Goal: Task Accomplishment & Management: Manage account settings

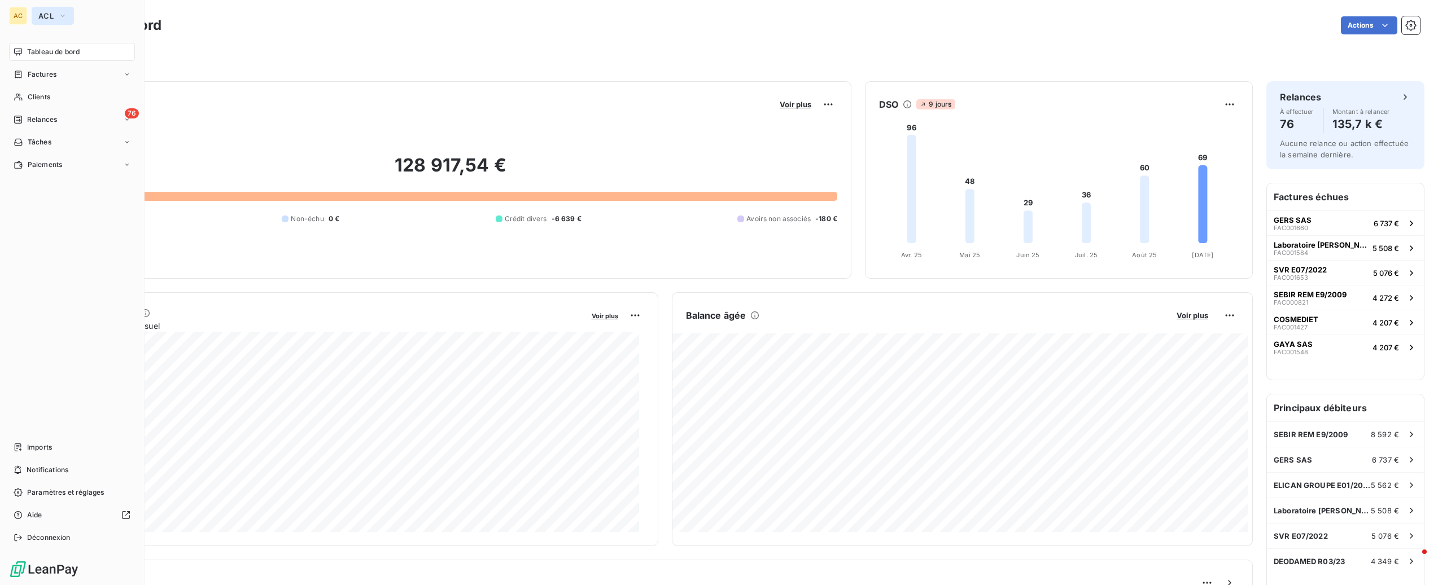
click at [53, 19] on span "ACL" at bounding box center [45, 15] width 15 height 9
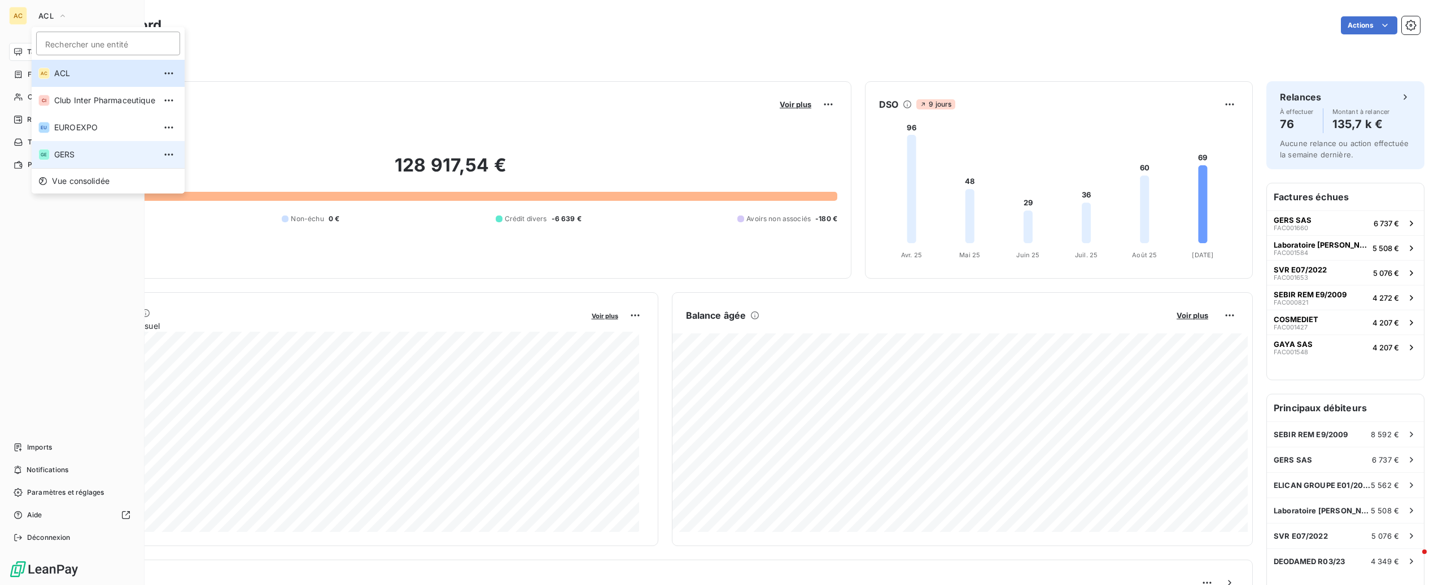
click at [74, 152] on span "GERS" at bounding box center [104, 154] width 101 height 11
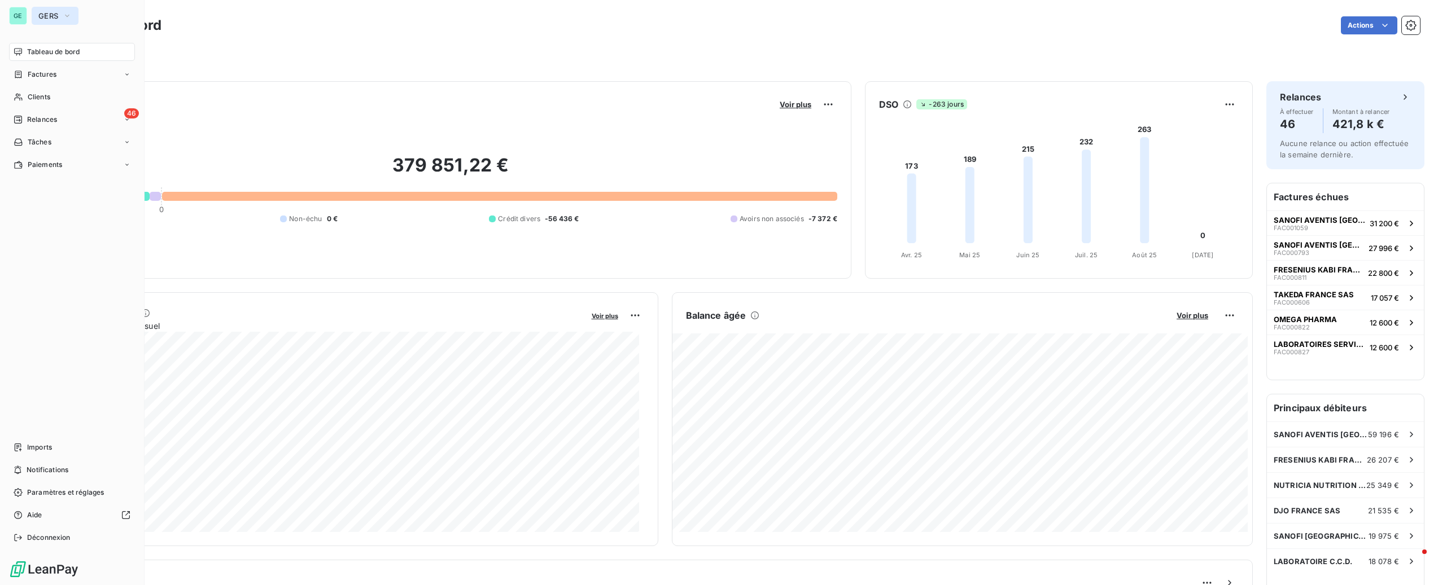
click at [59, 16] on button "GERS" at bounding box center [55, 16] width 47 height 18
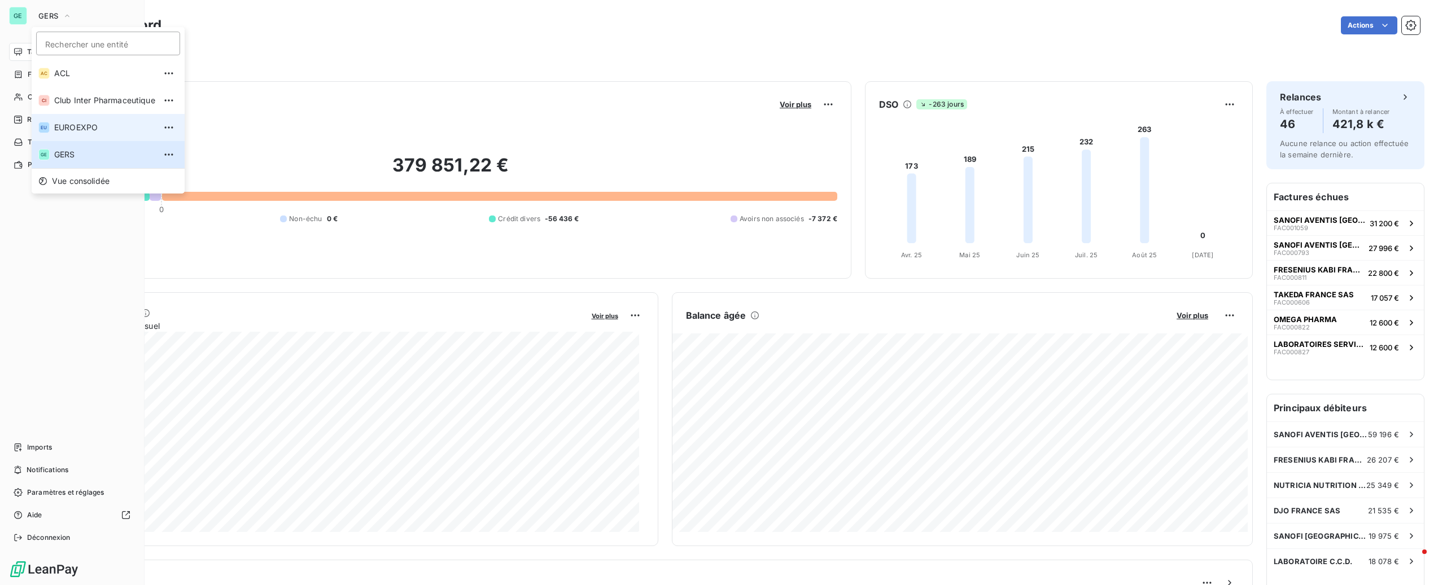
click at [86, 129] on span "EUROEXPO" at bounding box center [104, 127] width 101 height 11
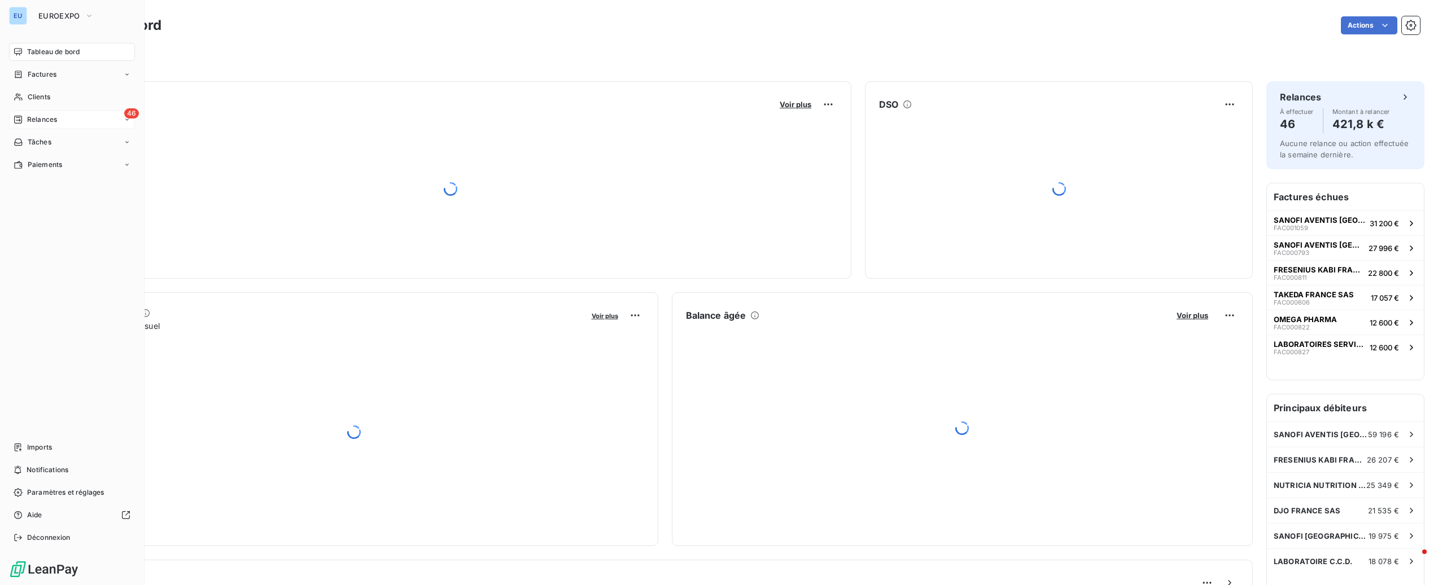
click at [78, 115] on div "46 Relances" at bounding box center [72, 120] width 126 height 18
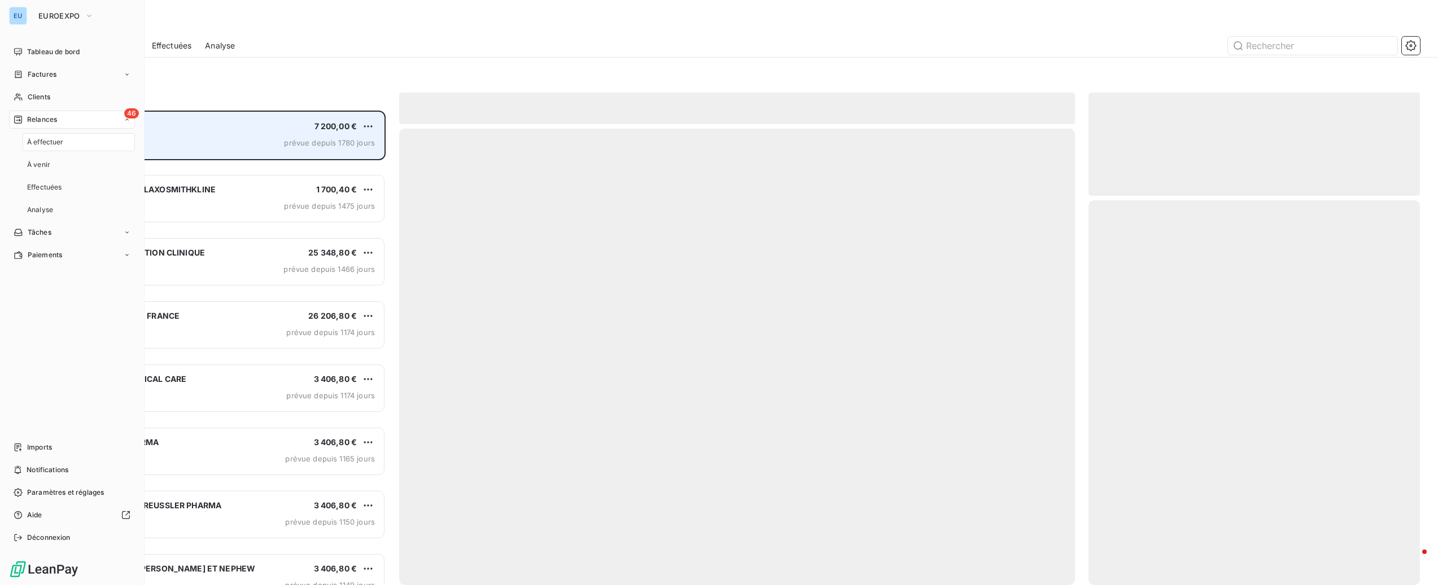
scroll to position [465, 322]
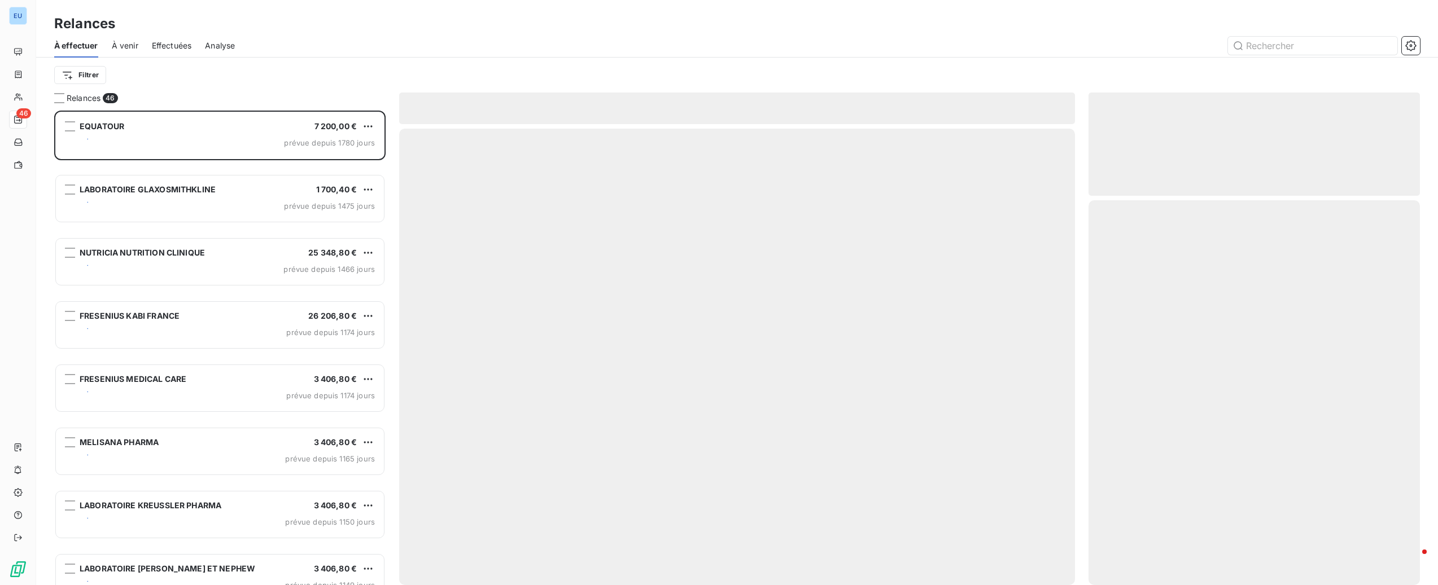
click at [169, 47] on span "Effectuées" at bounding box center [172, 45] width 40 height 11
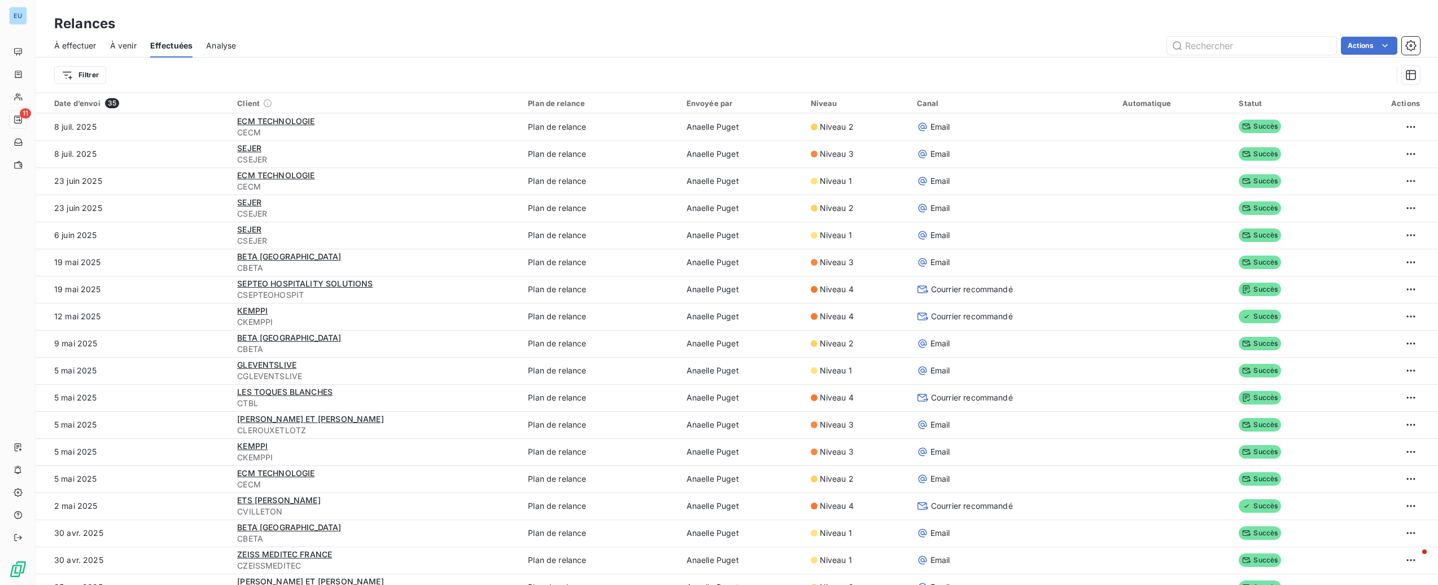
click at [940, 50] on div "Actions" at bounding box center [834, 46] width 1170 height 18
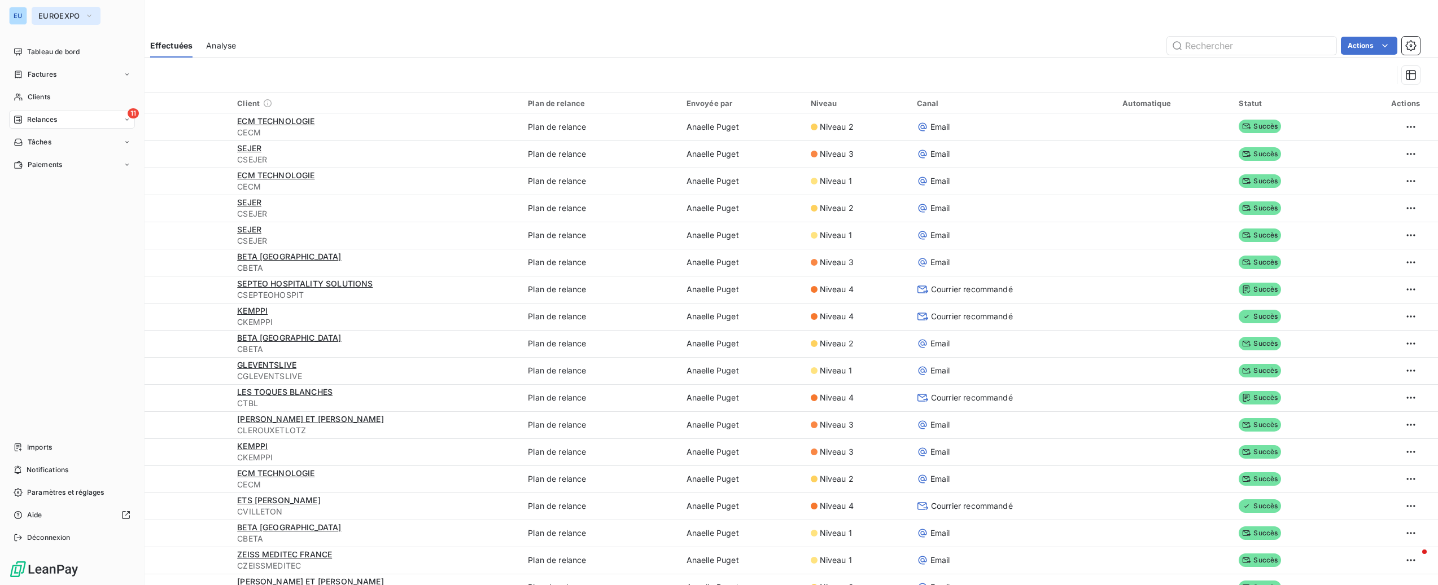
click at [61, 17] on span "EUROEXPO" at bounding box center [59, 15] width 42 height 9
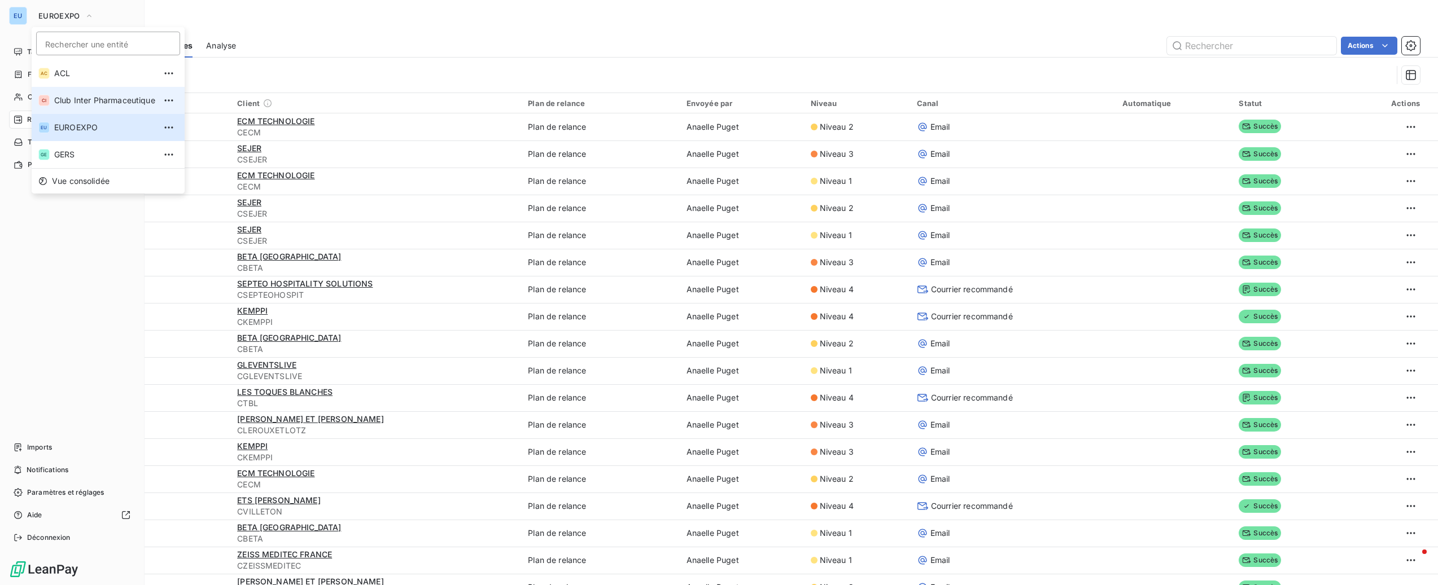
click at [88, 98] on span "Club Inter Pharmaceutique" at bounding box center [104, 100] width 101 height 11
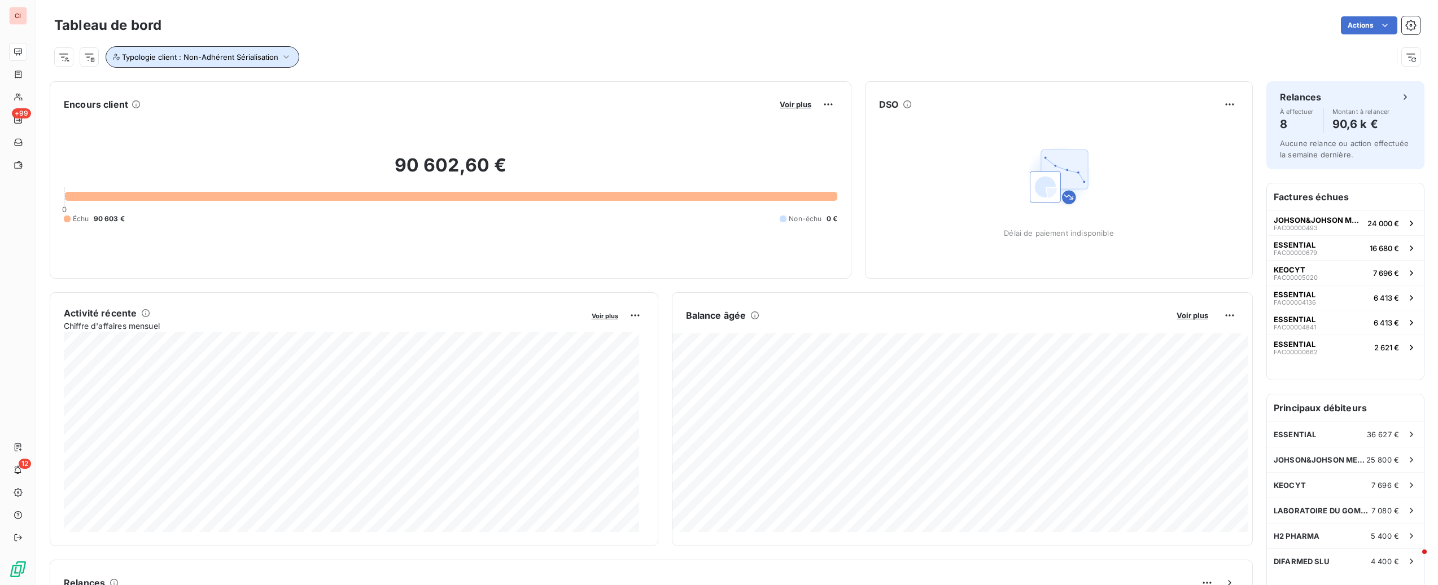
click at [170, 60] on span "Typologie client : Non-Adhérent Sérialisation" at bounding box center [200, 56] width 156 height 9
click at [441, 51] on div "Typologie client : Non-Adhérent Sérialisation" at bounding box center [723, 56] width 1338 height 21
click at [454, 57] on div "Typologie client : Non-Adhérent Sérialisation" at bounding box center [723, 56] width 1338 height 21
click at [208, 56] on span "Typologie client : Non-Adhérent Sérialisation" at bounding box center [200, 56] width 156 height 9
click at [1405, 24] on icon "button" at bounding box center [1410, 25] width 11 height 11
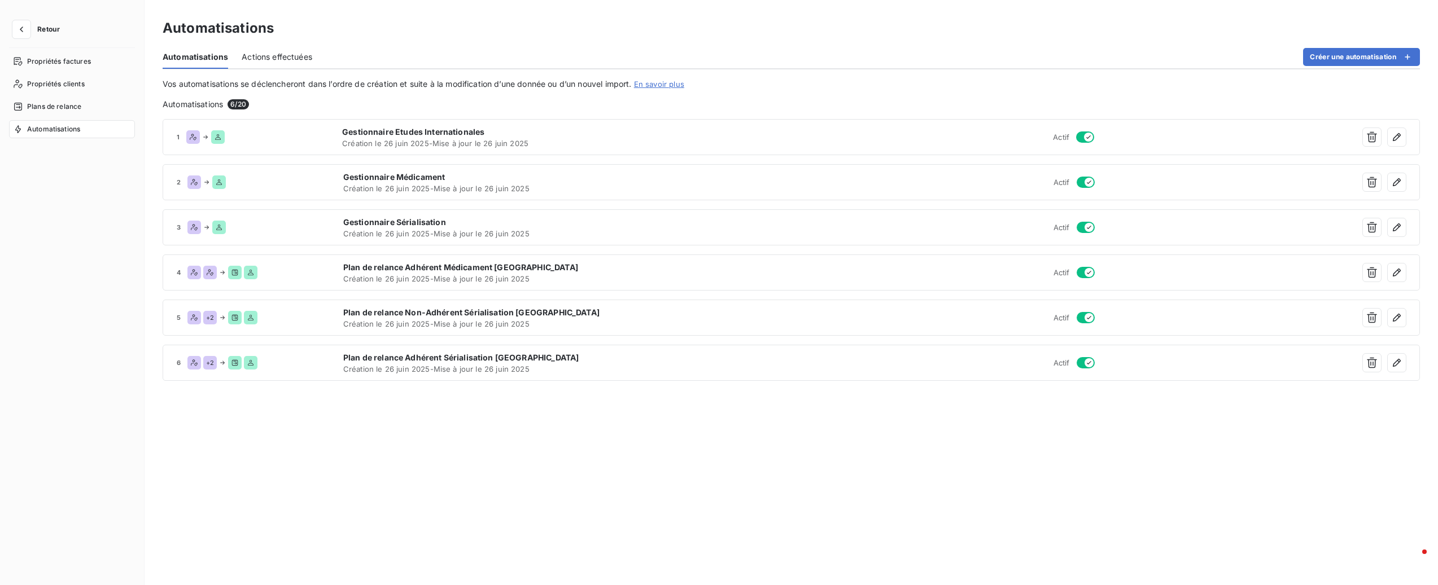
click at [273, 63] on div "Actions effectuées" at bounding box center [277, 57] width 71 height 24
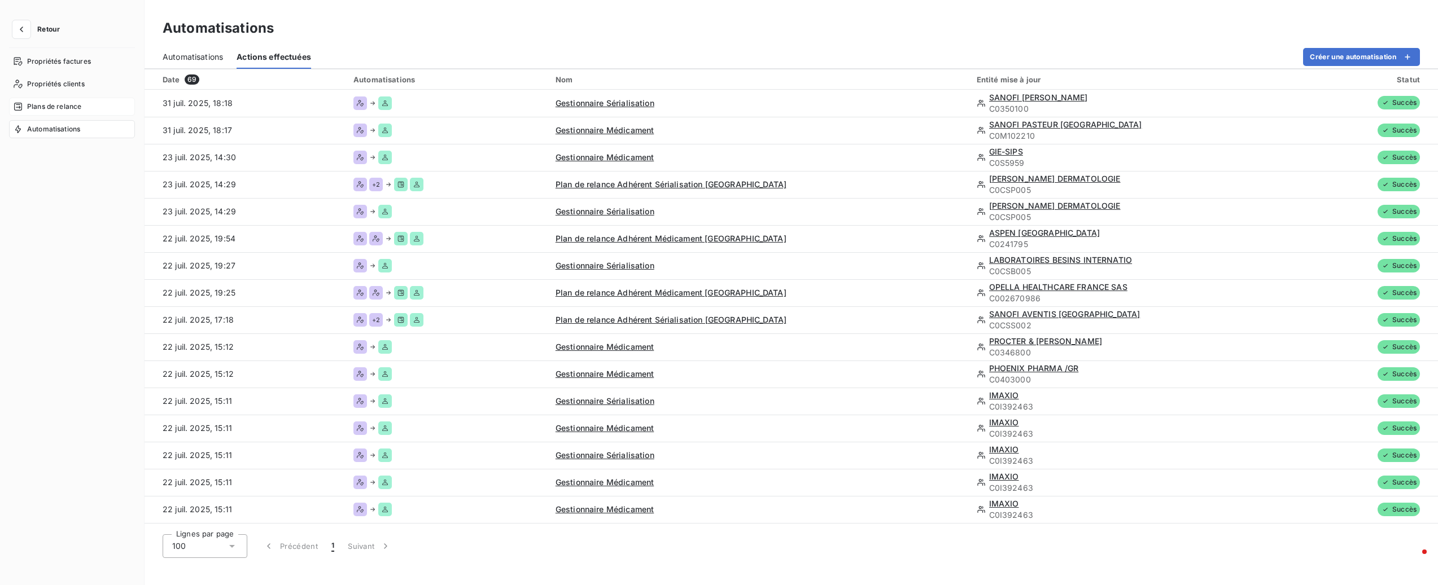
click at [73, 104] on span "Plans de relance" at bounding box center [54, 107] width 54 height 10
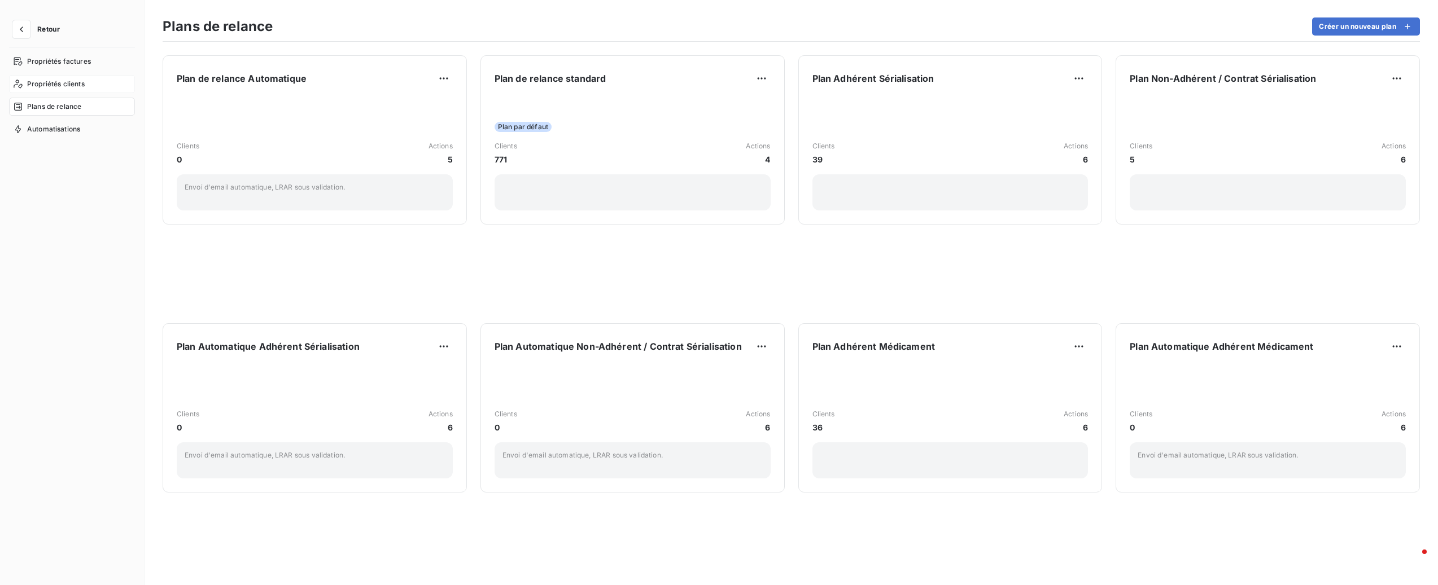
click at [71, 86] on span "Propriétés clients" at bounding box center [56, 84] width 58 height 10
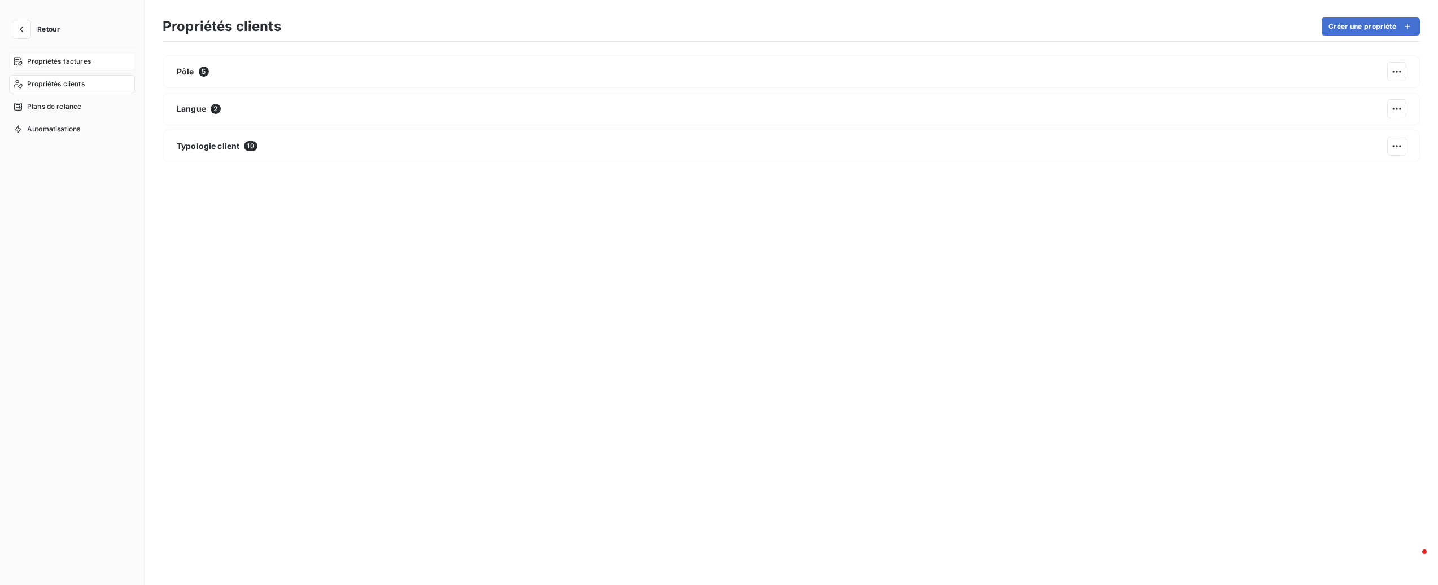
click at [71, 69] on div "Propriétés factures" at bounding box center [72, 61] width 126 height 18
click at [77, 64] on span "Propriétés factures" at bounding box center [59, 61] width 64 height 10
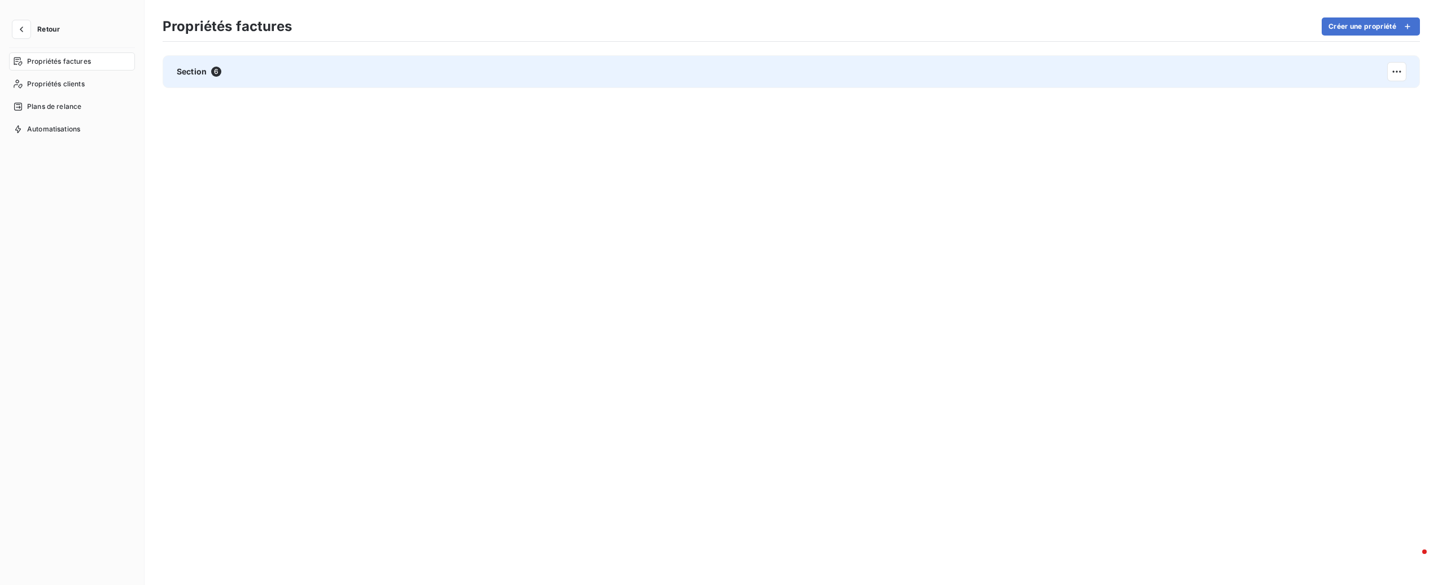
click at [369, 66] on div "Section 6" at bounding box center [791, 71] width 1257 height 33
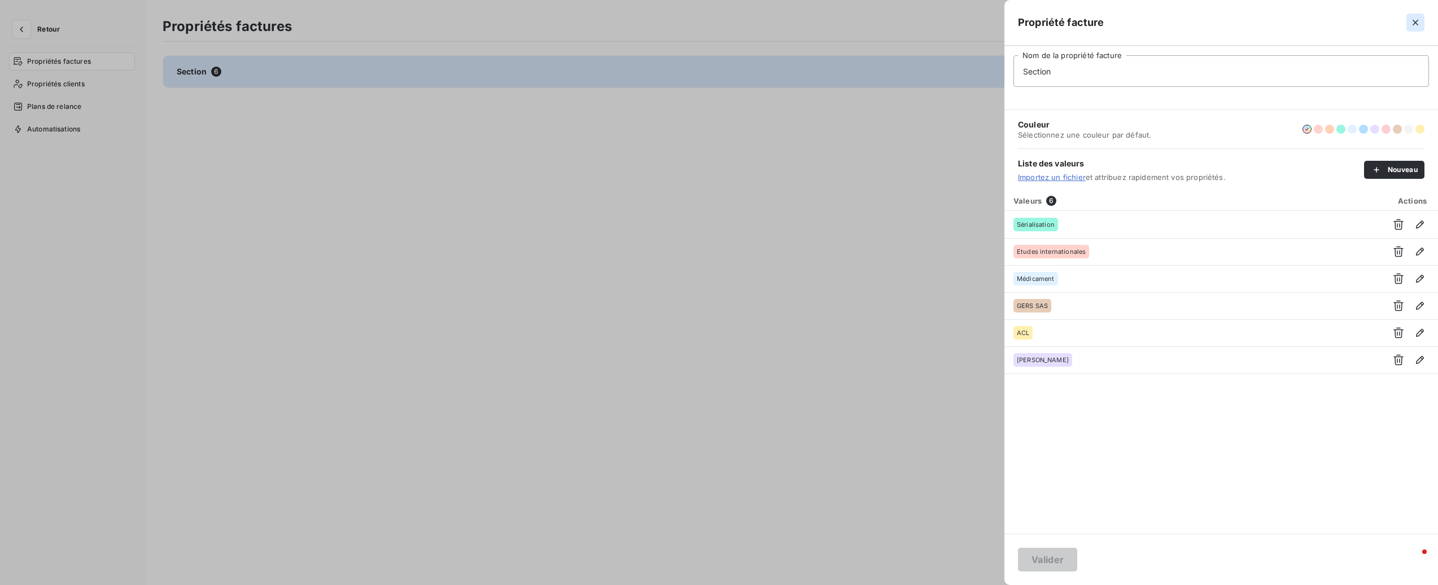
click at [1413, 17] on icon "button" at bounding box center [1414, 22] width 11 height 11
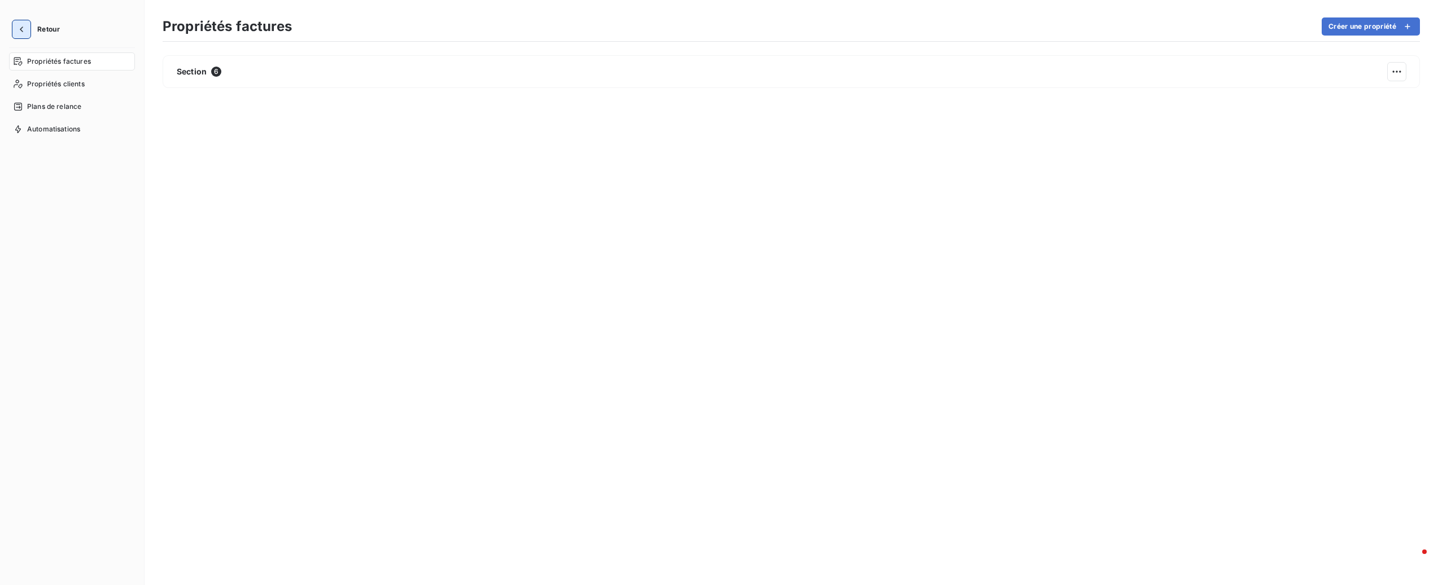
click at [22, 24] on icon "button" at bounding box center [21, 29] width 11 height 11
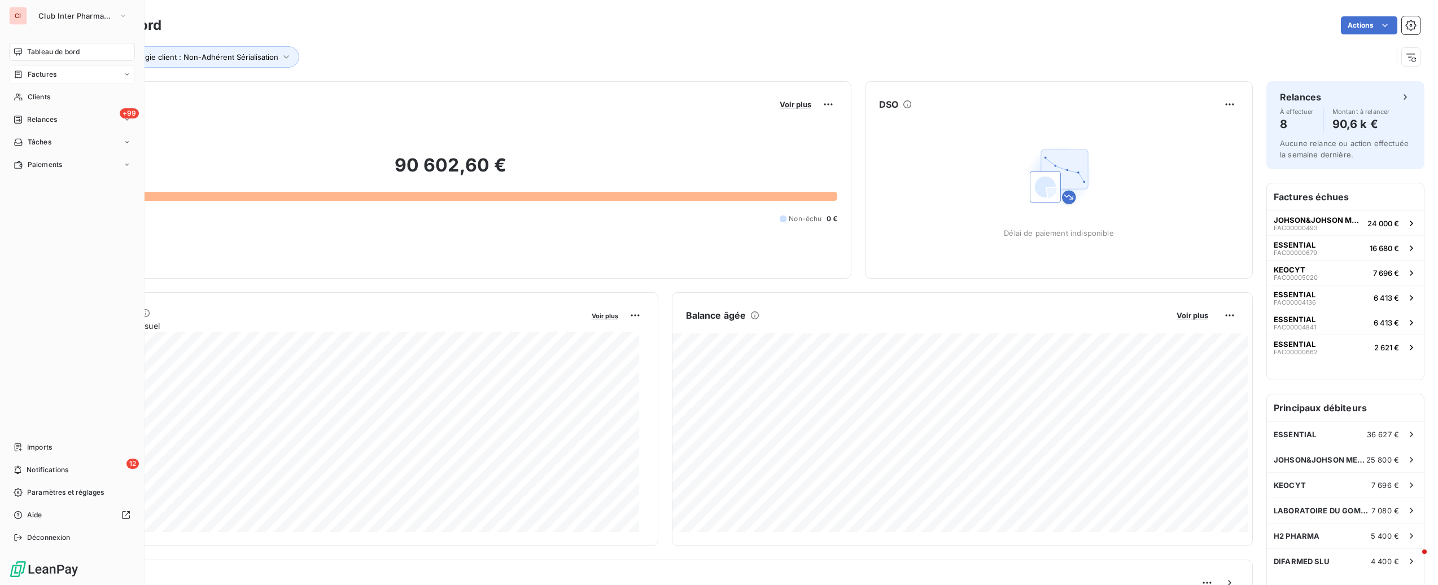
click at [64, 71] on div "Factures" at bounding box center [72, 74] width 126 height 18
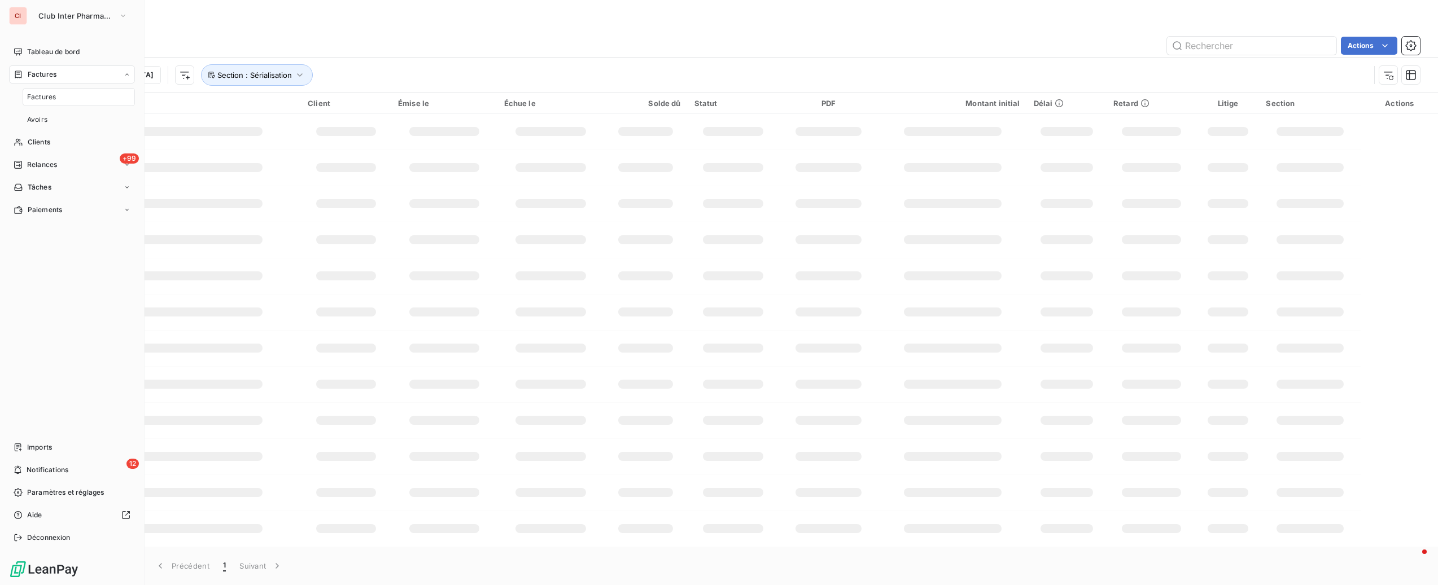
click at [59, 97] on div "Factures" at bounding box center [79, 97] width 112 height 18
